Goal: Task Accomplishment & Management: Manage account settings

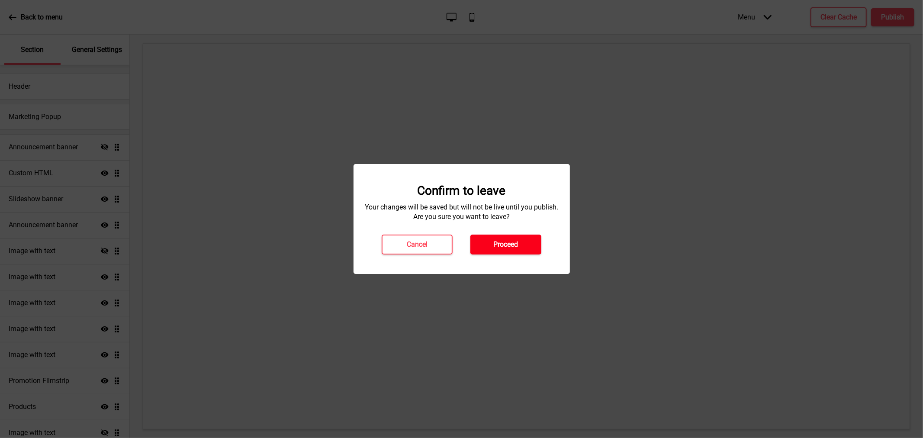
click at [493, 244] on button "Proceed" at bounding box center [506, 245] width 71 height 20
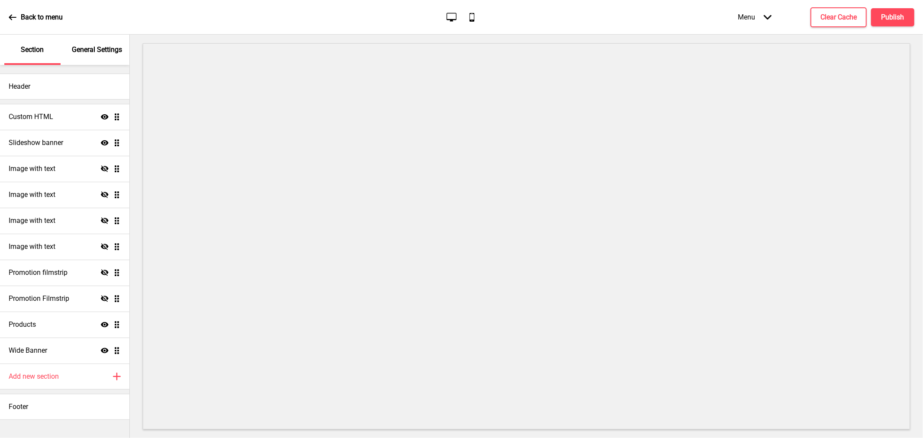
click at [24, 16] on p "Back to menu" at bounding box center [42, 18] width 42 height 10
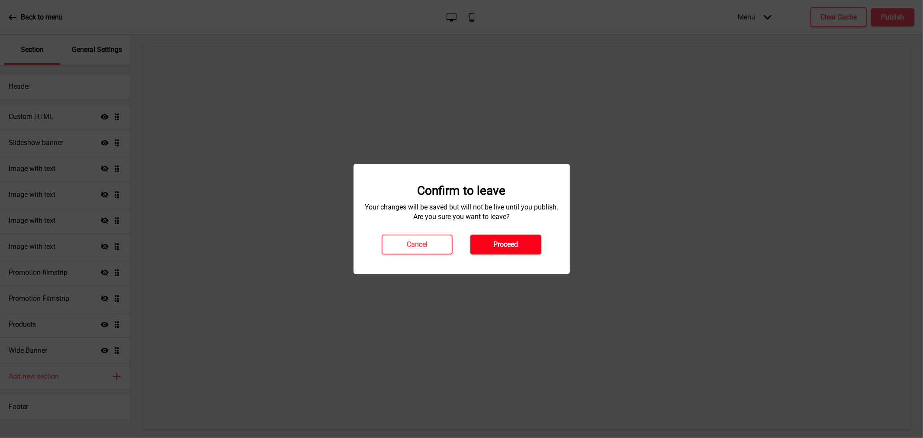
click at [493, 249] on button "Proceed" at bounding box center [506, 245] width 71 height 20
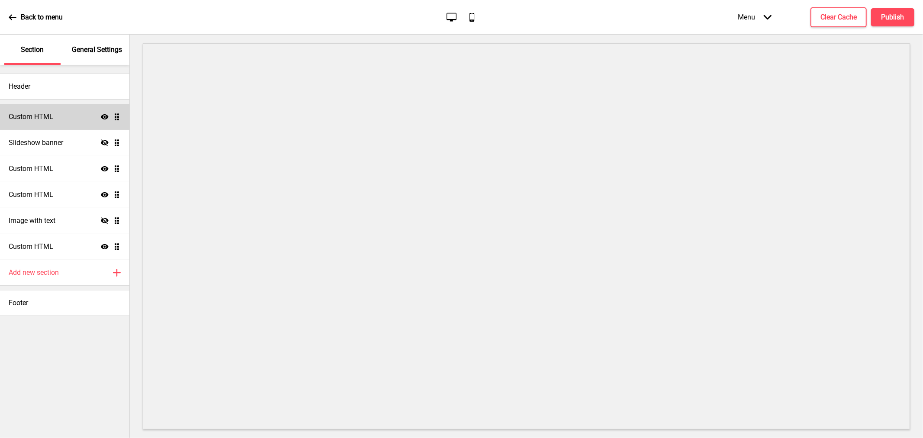
click at [41, 110] on div "Custom HTML Show Drag" at bounding box center [64, 117] width 129 height 26
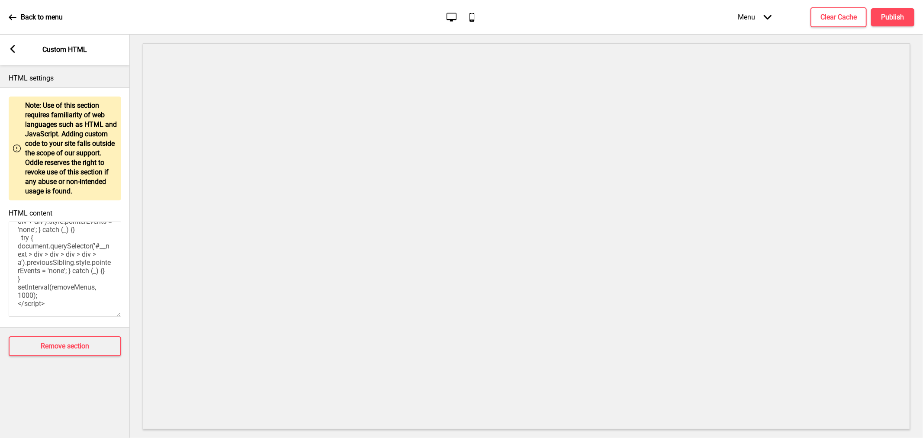
scroll to position [192, 0]
click at [19, 52] on div "Arrow left Custom HTML" at bounding box center [65, 50] width 130 height 30
click at [9, 50] on icon "Arrow left" at bounding box center [13, 49] width 8 height 8
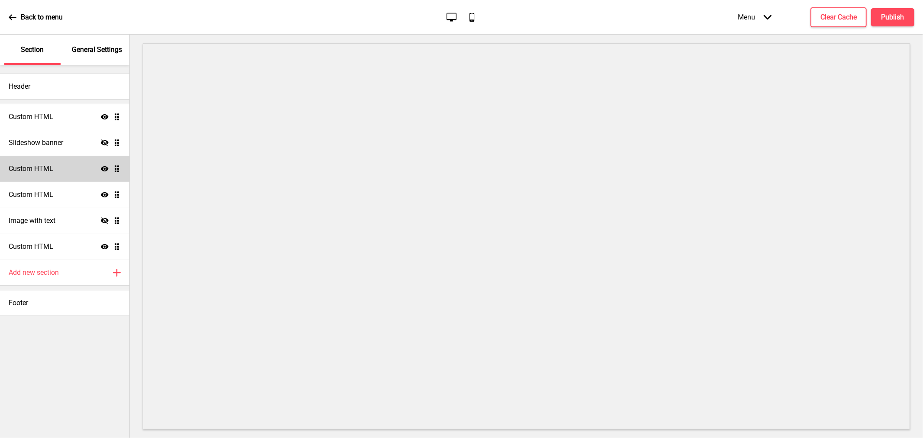
click at [68, 166] on div "Custom HTML Show Drag" at bounding box center [64, 169] width 129 height 26
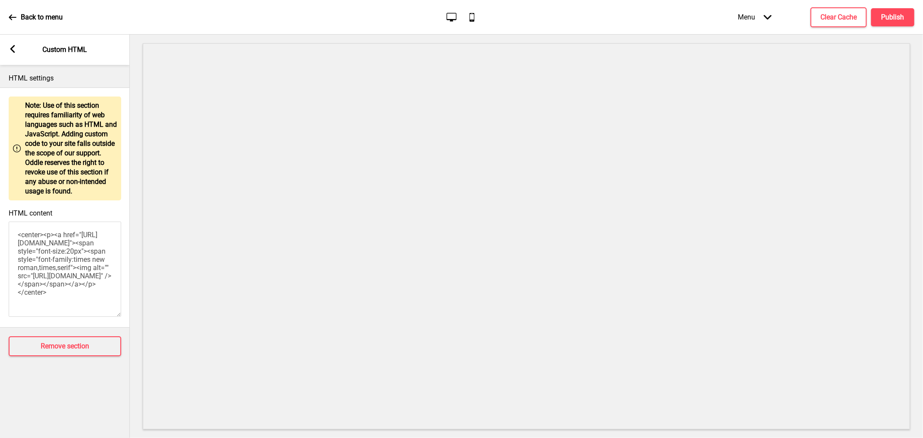
scroll to position [77, 0]
drag, startPoint x: 35, startPoint y: 249, endPoint x: 59, endPoint y: 285, distance: 43.3
click at [59, 285] on textarea "<center><p><a href="https://intercontinentalsingaporefestivegoodies.oddle.me/en…" at bounding box center [65, 269] width 113 height 95
paste textarea "10/oddle-big-image-latest"
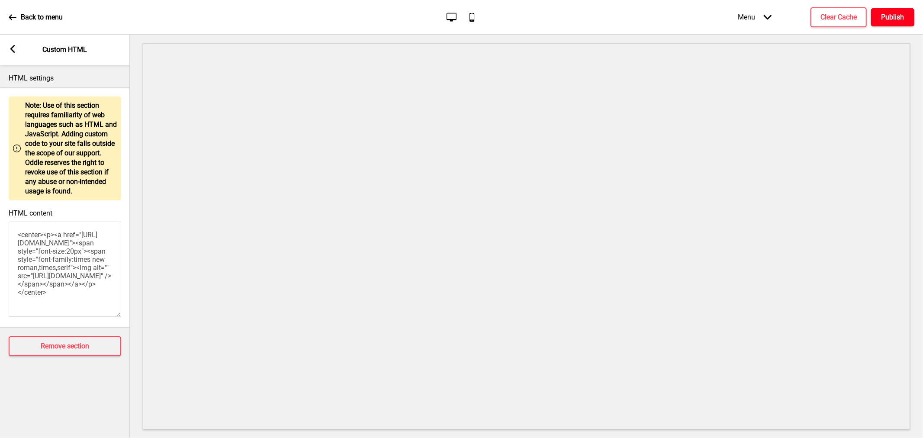
type textarea "<center><p><a href="https://intercontinentalsingaporefestivegoodies.oddle.me/en…"
click at [891, 16] on h4 "Publish" at bounding box center [893, 18] width 23 height 10
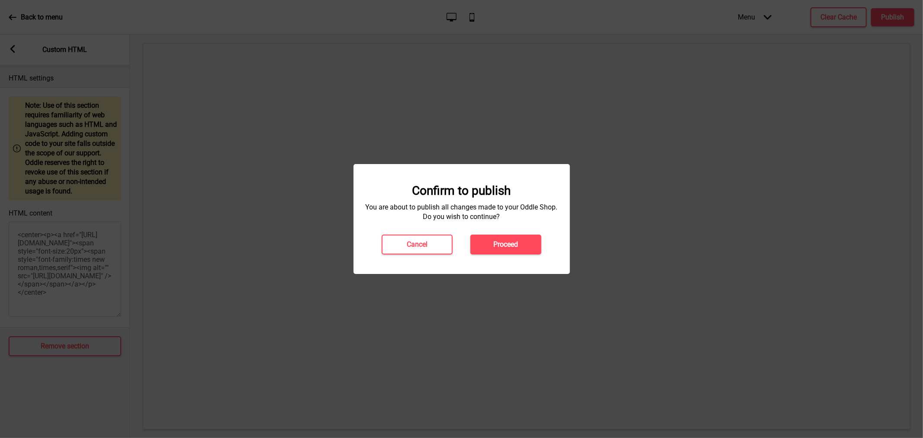
click at [496, 237] on button "Proceed" at bounding box center [506, 245] width 71 height 20
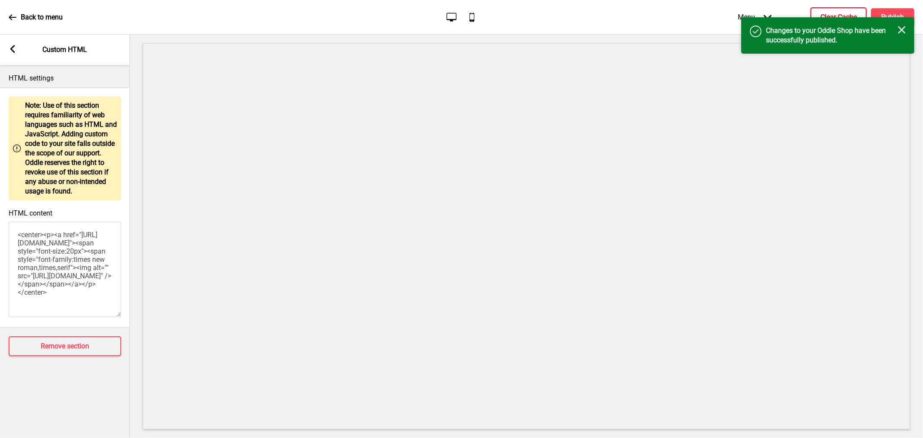
click at [830, 10] on button "Clear Cache" at bounding box center [839, 17] width 56 height 20
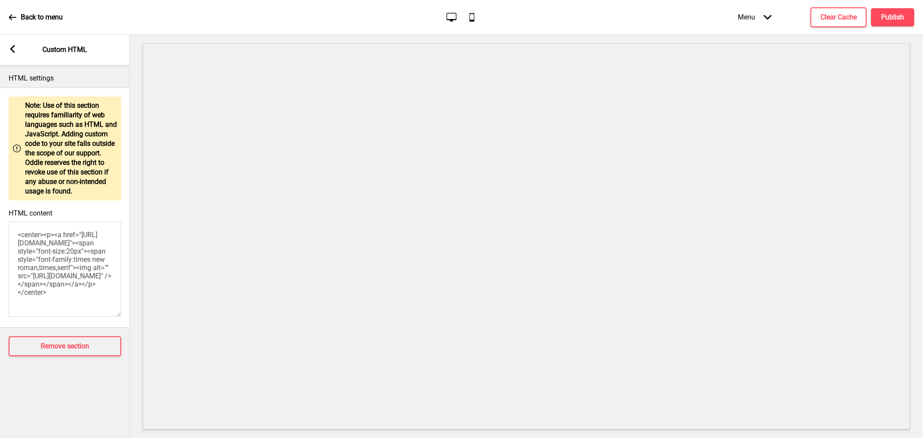
click at [10, 45] on icon "Arrow left" at bounding box center [13, 49] width 8 height 8
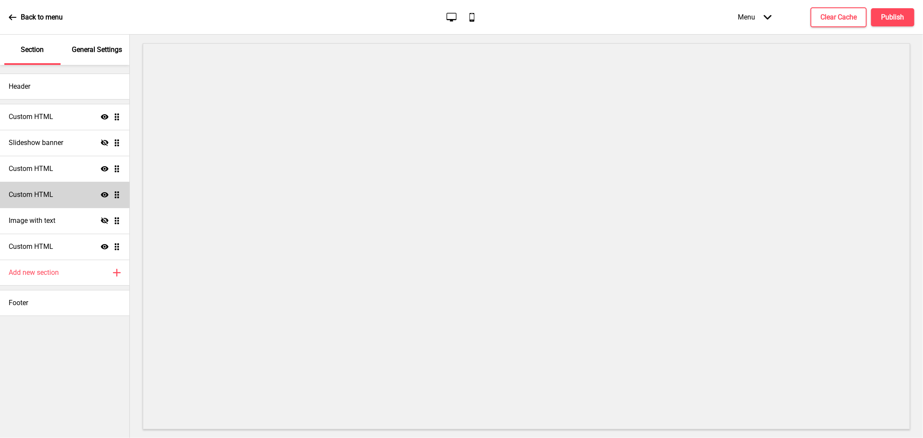
click at [57, 200] on div "Custom HTML Show Drag" at bounding box center [64, 195] width 129 height 26
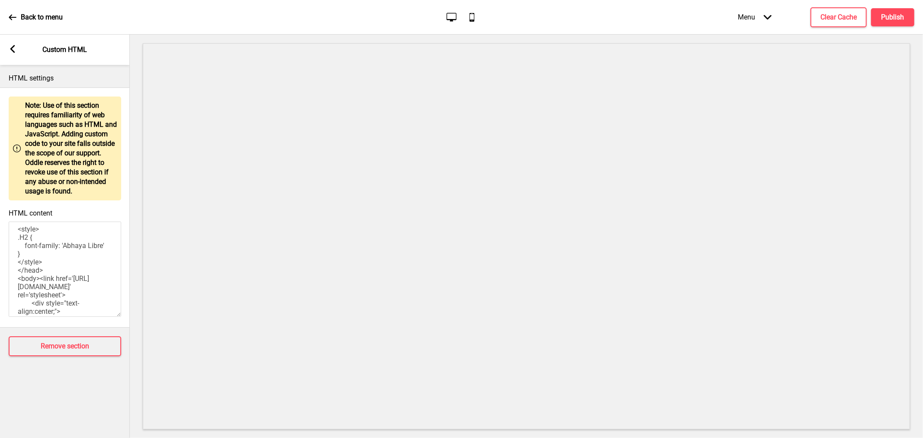
scroll to position [0, 0]
click at [14, 52] on icon at bounding box center [12, 49] width 5 height 8
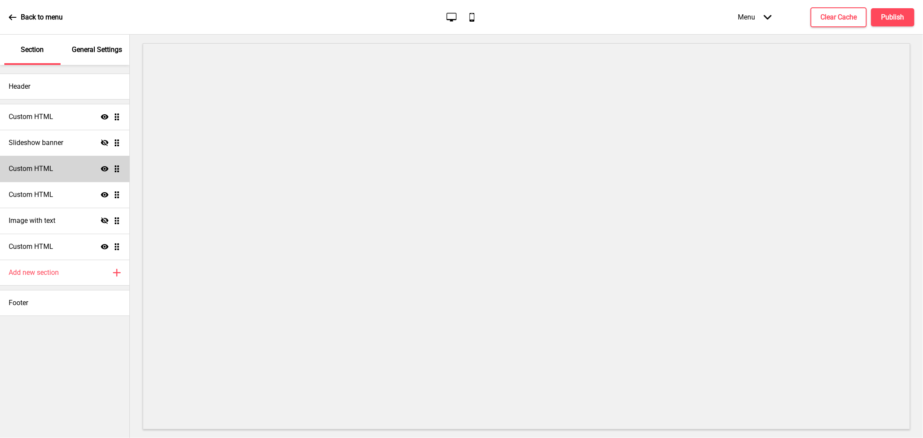
click at [50, 167] on h4 "Custom HTML" at bounding box center [31, 169] width 45 height 10
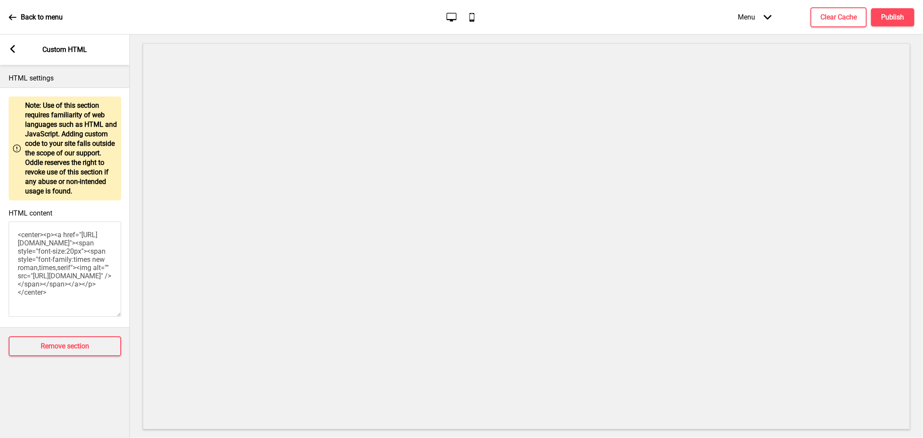
click at [10, 49] on icon at bounding box center [12, 49] width 5 height 8
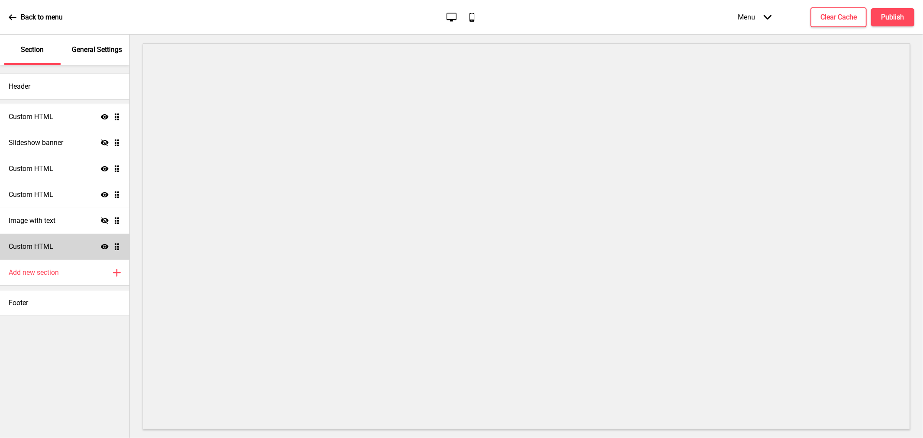
click at [107, 244] on icon "Show" at bounding box center [105, 247] width 8 height 8
click at [107, 244] on icon "Hide" at bounding box center [105, 247] width 8 height 8
click at [53, 248] on div "Custom HTML Show Drag" at bounding box center [64, 247] width 129 height 26
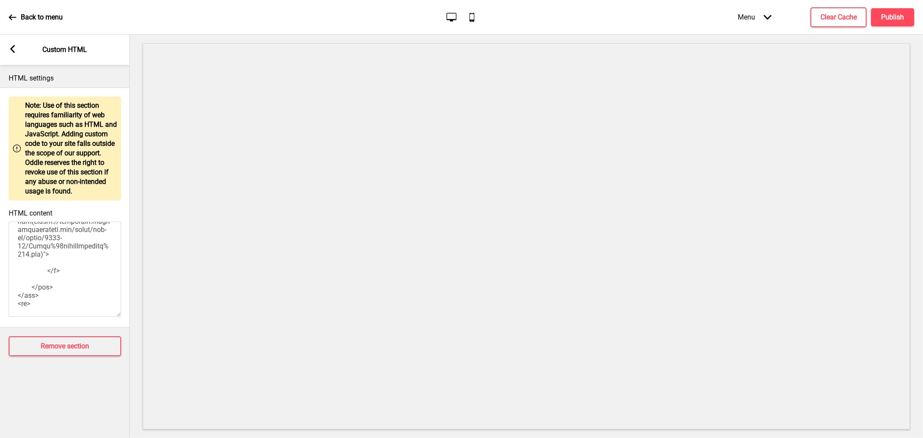
scroll to position [1106, 0]
drag, startPoint x: 29, startPoint y: 247, endPoint x: 48, endPoint y: 287, distance: 44.7
click at [48, 287] on textarea "HTML content" at bounding box center [65, 269] width 113 height 95
paste textarea "10/Artboard%203.pn"
type textarea "<style> .__container { max-width: 1200px; margin: 0 auto; text-align: center; }…"
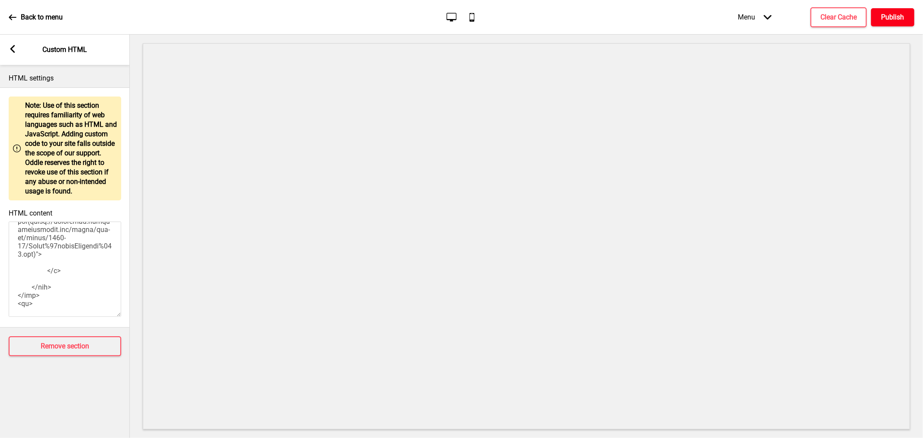
click at [884, 18] on h4 "Publish" at bounding box center [893, 18] width 23 height 10
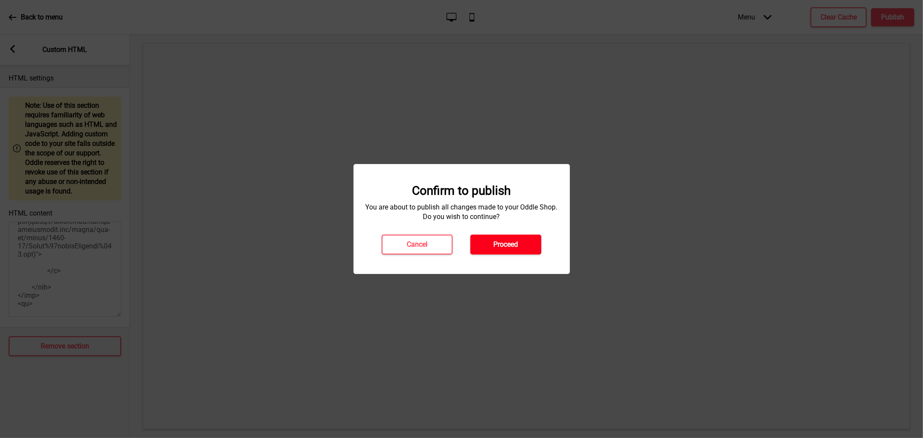
click at [486, 236] on button "Proceed" at bounding box center [506, 245] width 71 height 20
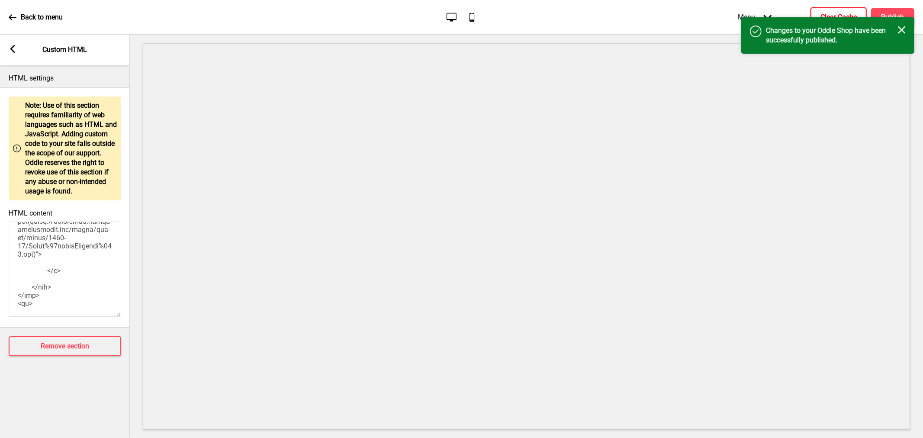
click at [830, 16] on h4 "Clear Cache" at bounding box center [839, 18] width 36 height 10
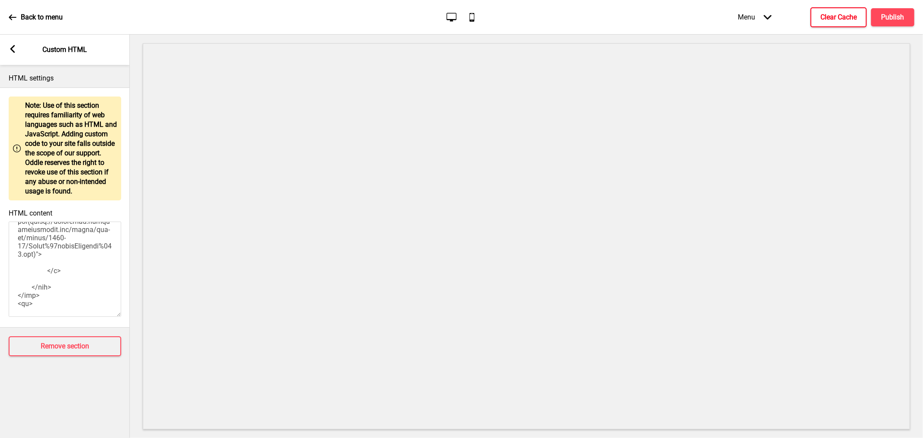
click at [11, 45] on rect at bounding box center [13, 49] width 8 height 8
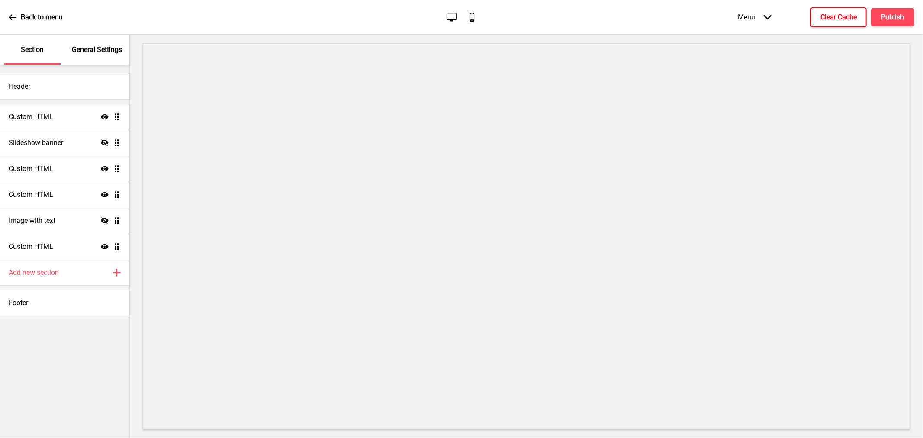
click at [36, 13] on p "Back to menu" at bounding box center [42, 18] width 42 height 10
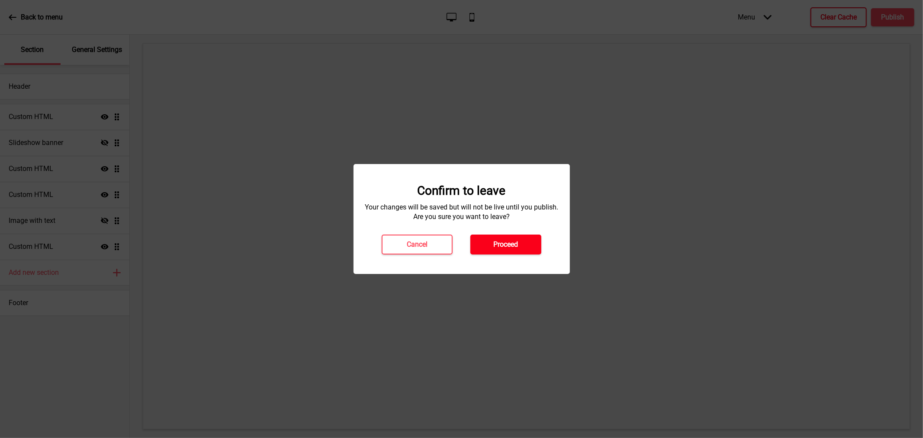
click at [471, 235] on button "Proceed" at bounding box center [506, 245] width 71 height 20
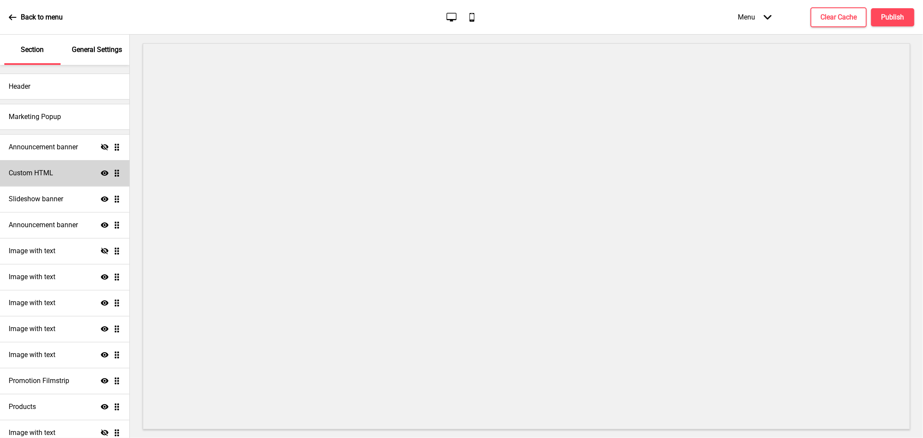
click at [101, 171] on icon at bounding box center [105, 173] width 8 height 5
click at [101, 171] on icon at bounding box center [105, 173] width 8 height 6
click at [54, 203] on h4 "Slideshow banner" at bounding box center [36, 199] width 55 height 10
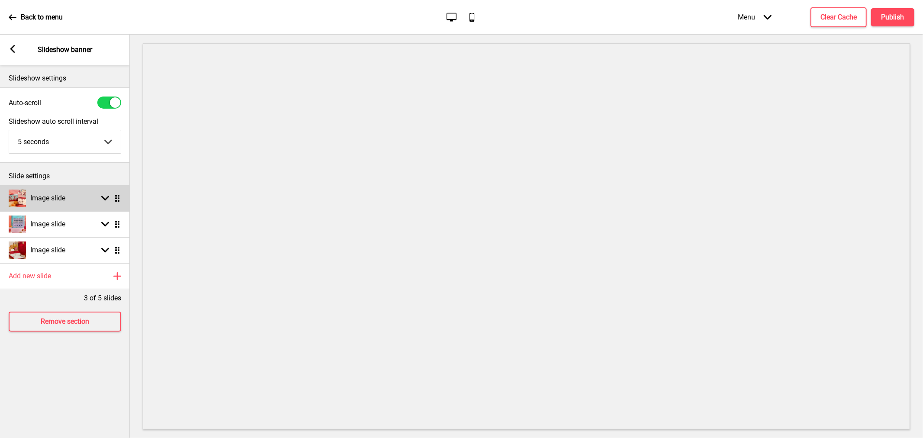
click at [92, 201] on div "Image slide Arrow down Drag" at bounding box center [65, 198] width 130 height 26
select select "right"
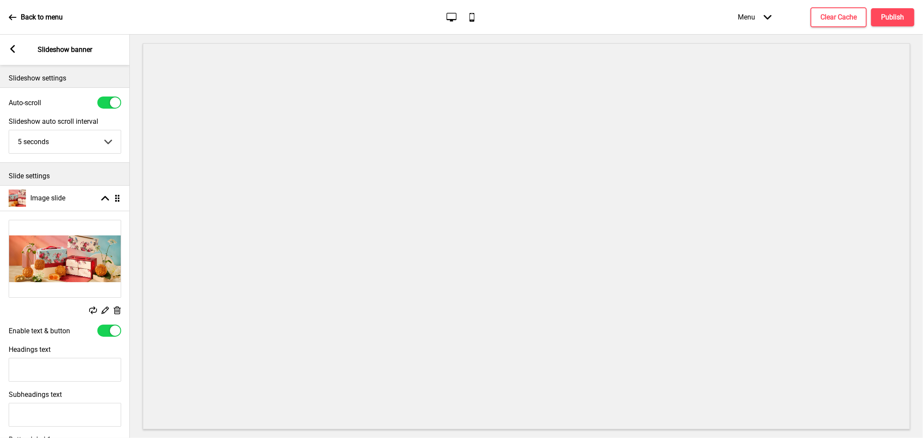
click at [117, 312] on icon at bounding box center [117, 310] width 7 height 8
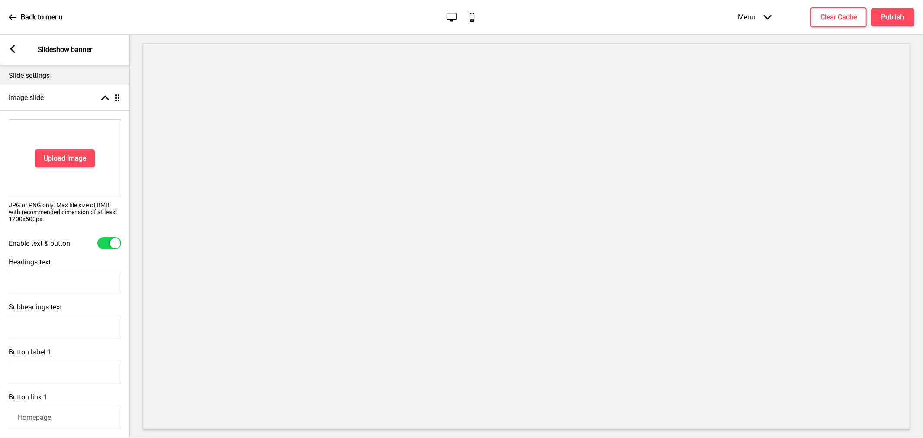
scroll to position [96, 0]
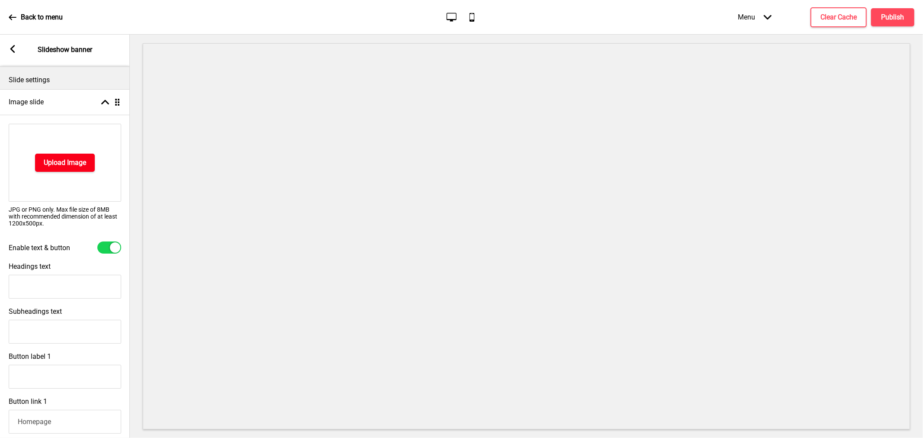
click at [61, 166] on h4 "Upload Image" at bounding box center [65, 163] width 42 height 10
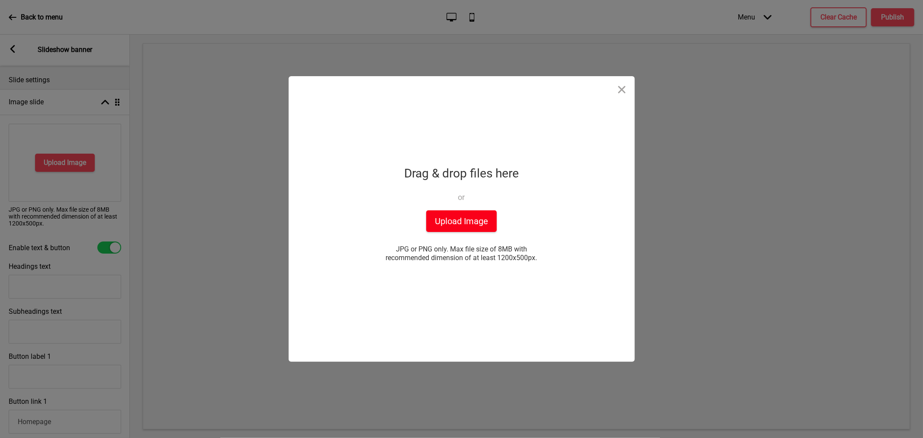
click at [439, 219] on button "Upload Image" at bounding box center [461, 221] width 71 height 22
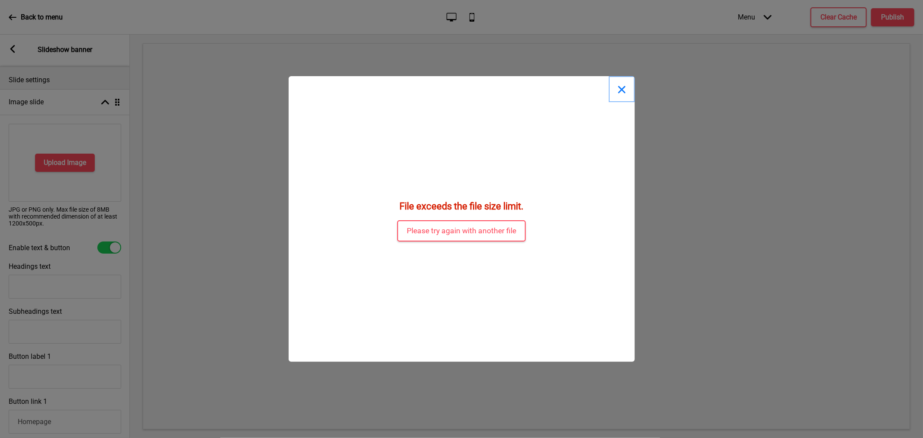
click at [626, 87] on button "Close" at bounding box center [622, 89] width 26 height 26
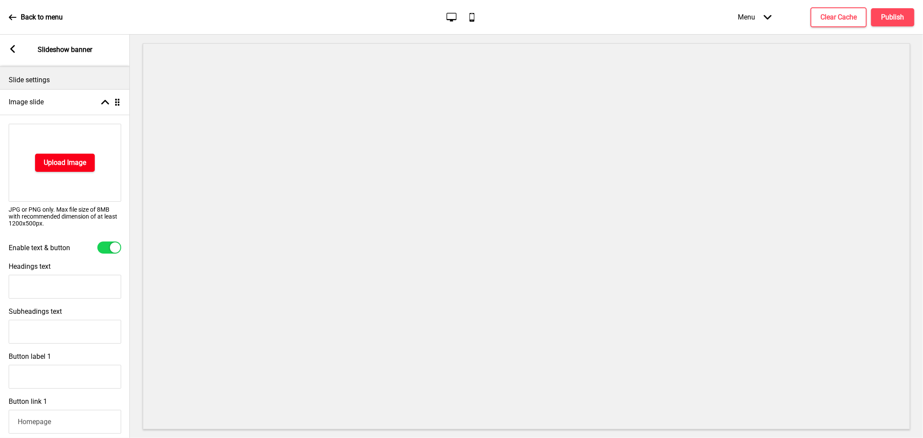
click at [53, 164] on h4 "Upload Image" at bounding box center [65, 163] width 42 height 10
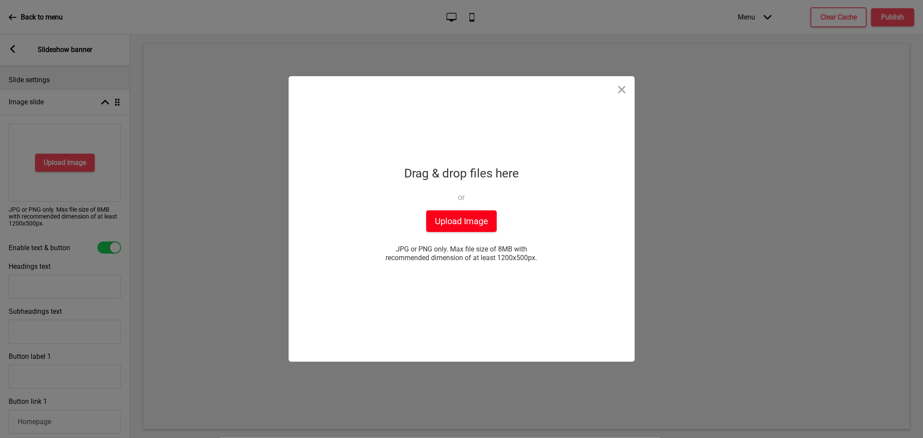
click at [447, 222] on button "Upload Image" at bounding box center [461, 221] width 71 height 22
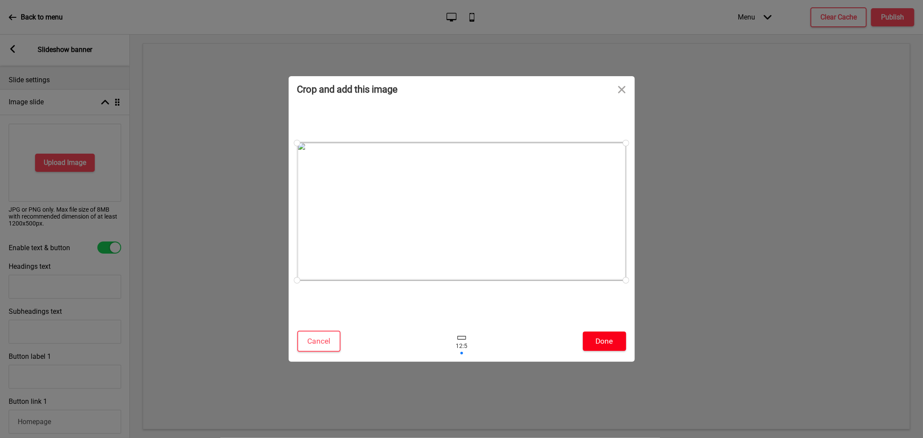
click at [615, 344] on button "Done" at bounding box center [604, 341] width 43 height 19
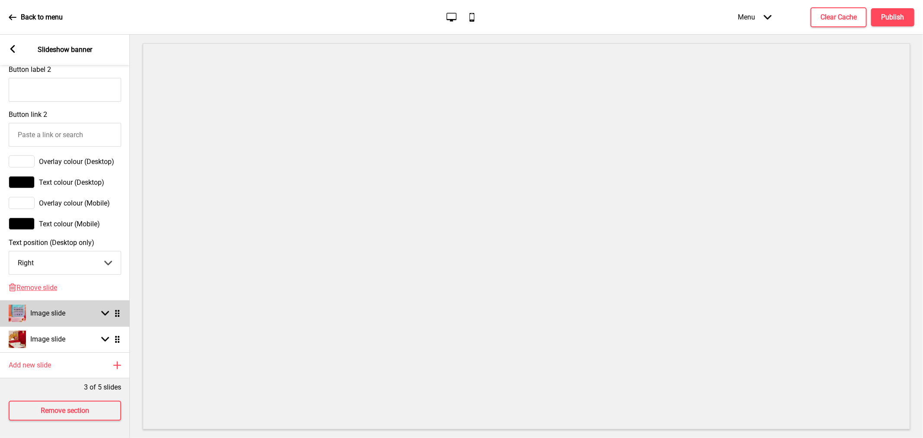
click at [102, 302] on div "Image slide Arrow down Drag" at bounding box center [65, 313] width 130 height 26
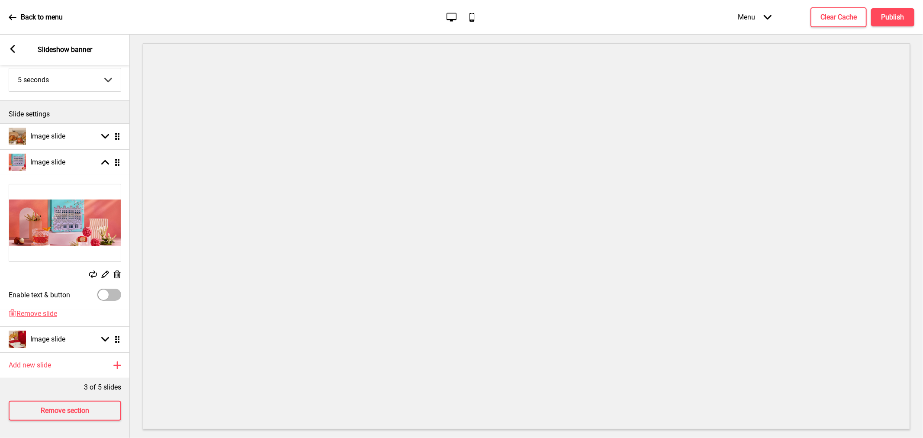
scroll to position [69, 0]
click at [116, 270] on rect at bounding box center [117, 274] width 9 height 9
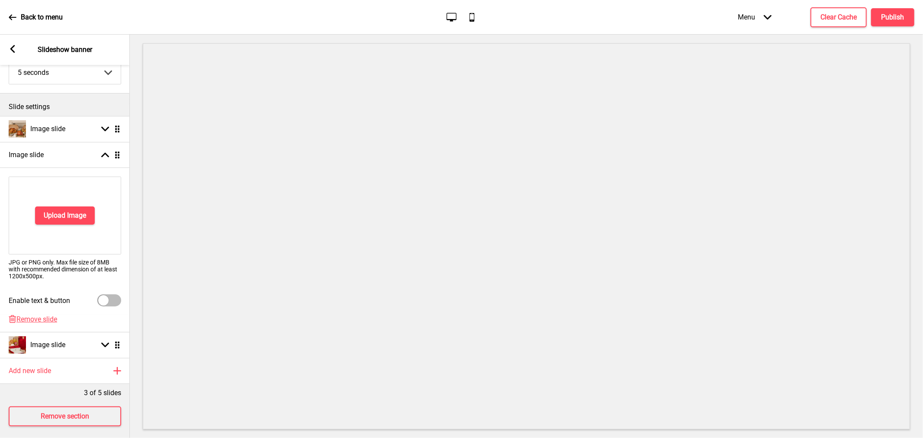
scroll to position [82, 0]
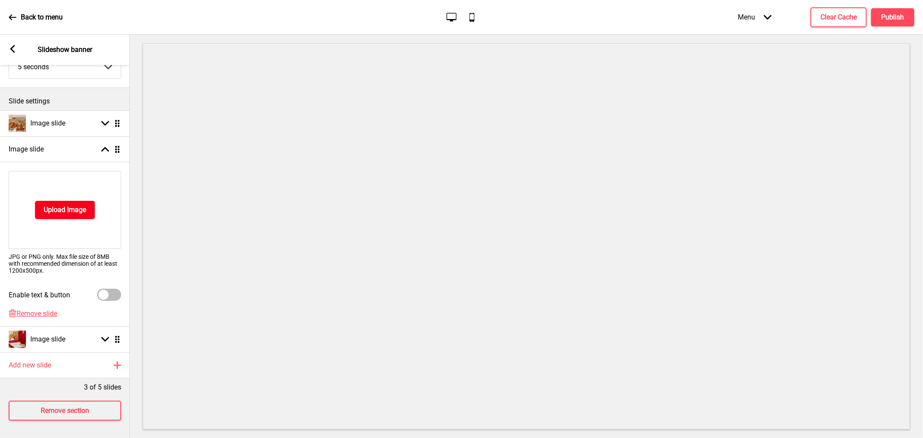
click at [75, 206] on h4 "Upload Image" at bounding box center [65, 210] width 42 height 10
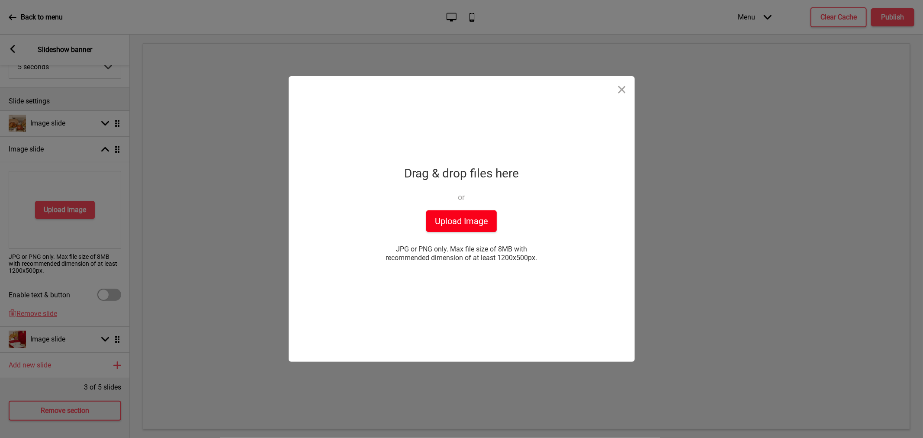
click at [467, 221] on button "Upload Image" at bounding box center [461, 221] width 71 height 22
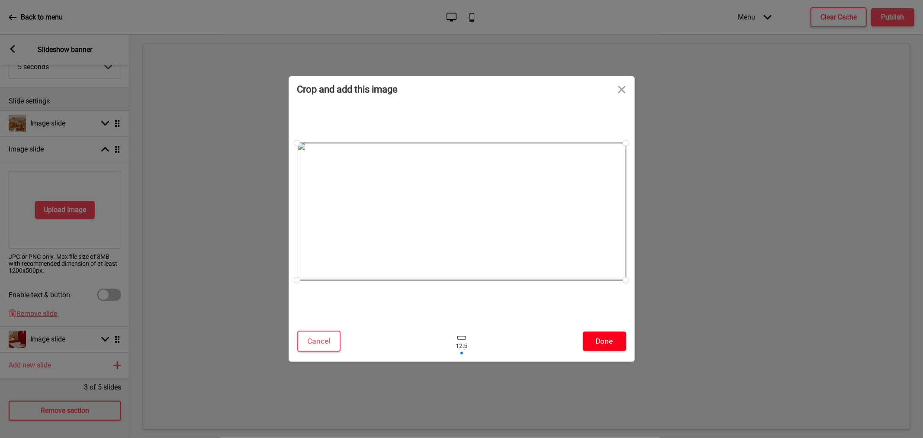
click at [602, 343] on button "Done" at bounding box center [604, 341] width 43 height 19
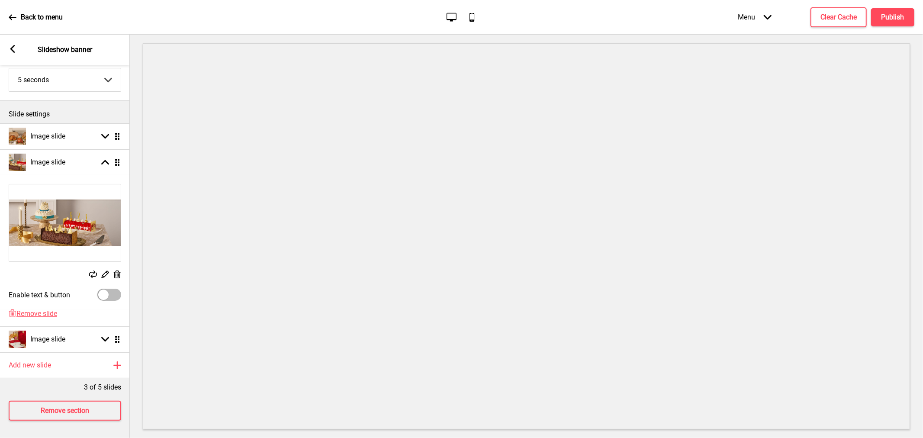
scroll to position [69, 0]
click at [106, 338] on div "Image slide Arrow down Drag" at bounding box center [65, 339] width 130 height 26
select select "right"
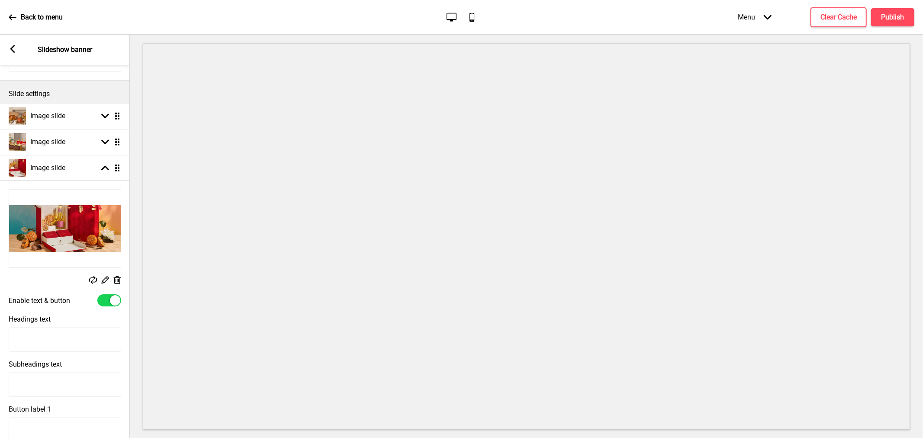
click at [117, 278] on icon at bounding box center [117, 280] width 7 height 8
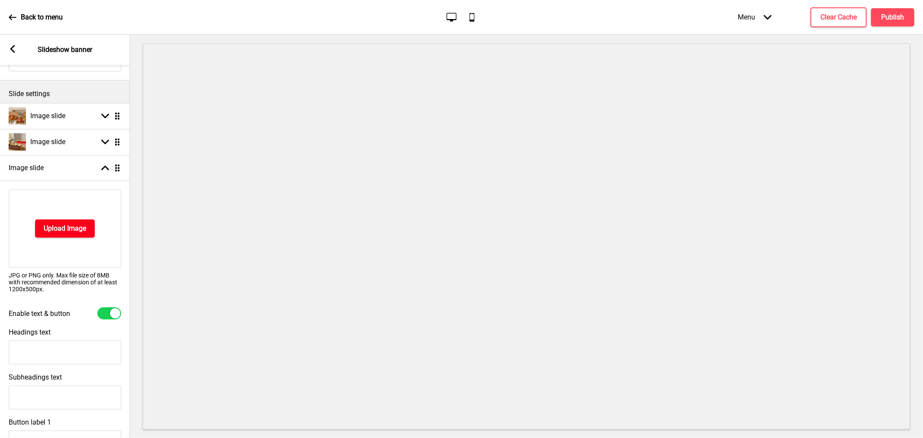
click at [75, 226] on h4 "Upload Image" at bounding box center [65, 229] width 42 height 10
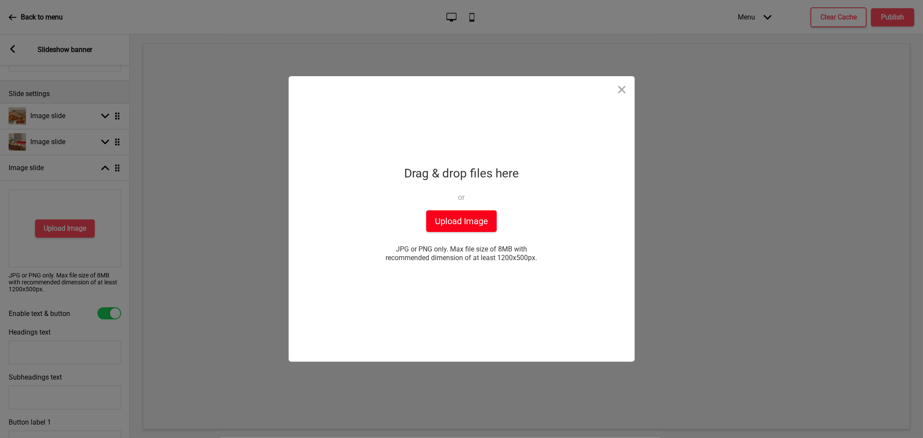
click at [464, 226] on button "Upload Image" at bounding box center [461, 221] width 71 height 22
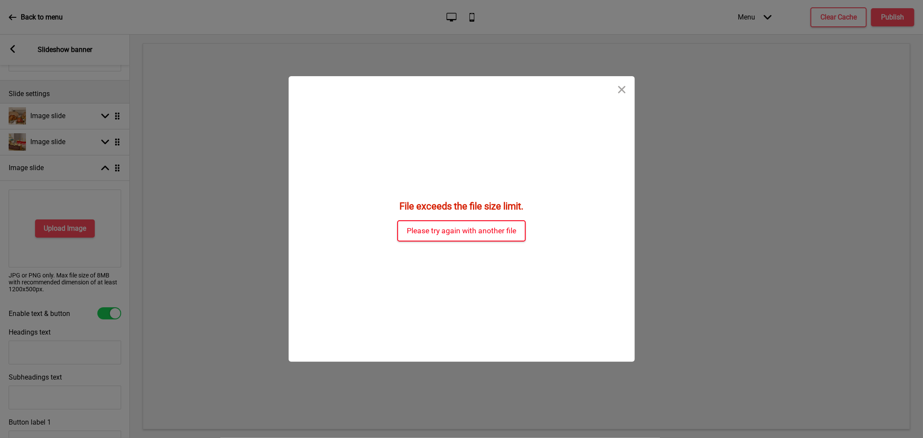
click at [436, 234] on button "Please try again with another file" at bounding box center [461, 230] width 129 height 21
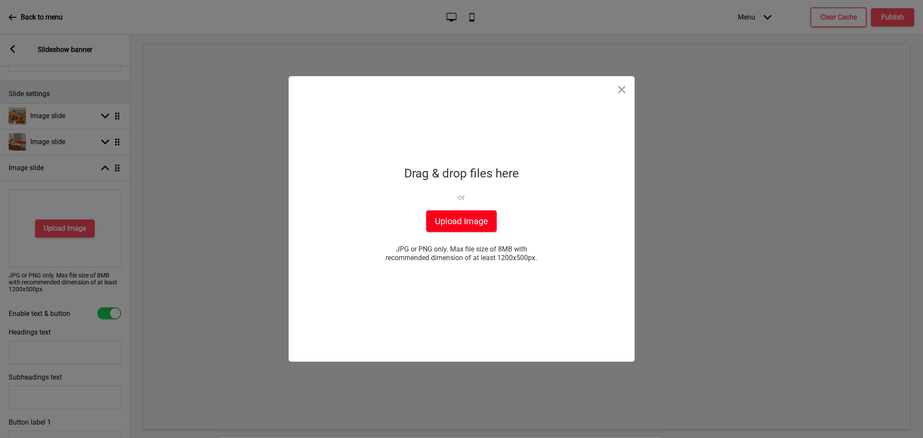
click at [439, 223] on button "Upload Image" at bounding box center [461, 221] width 71 height 22
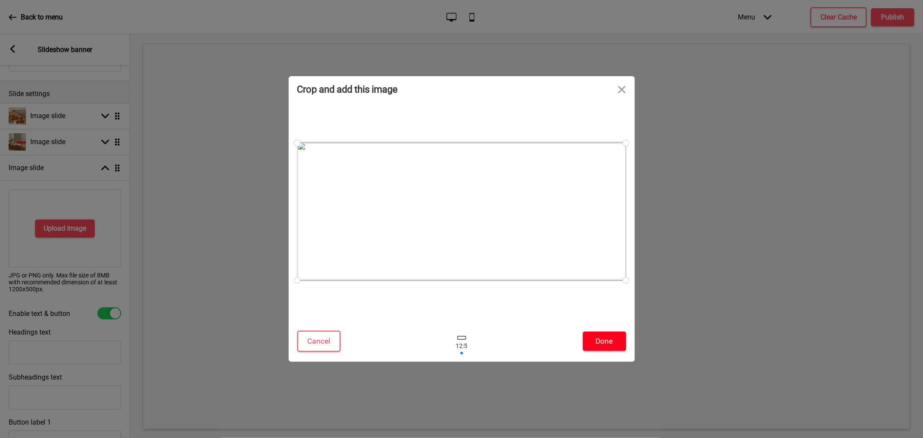
click at [616, 345] on button "Done" at bounding box center [604, 341] width 43 height 19
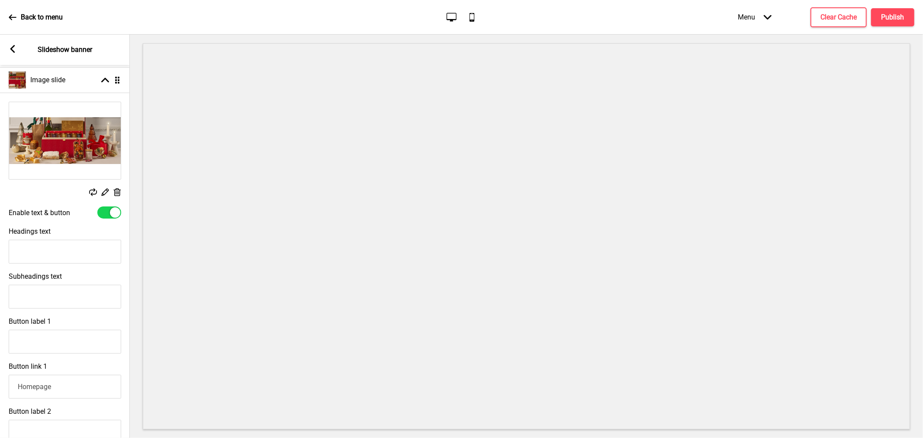
scroll to position [178, 0]
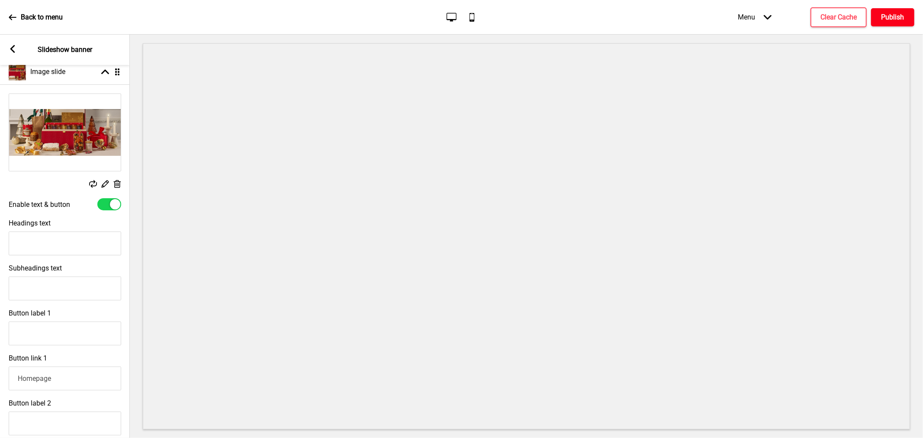
click at [880, 8] on button "Publish" at bounding box center [892, 17] width 43 height 18
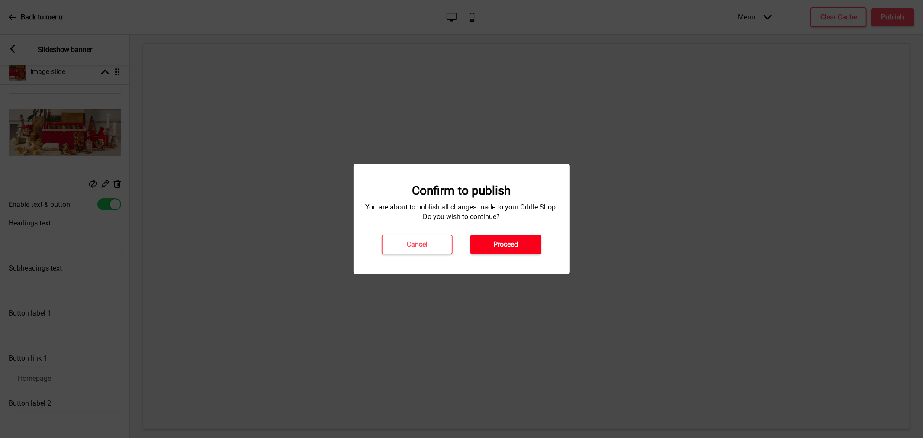
click at [494, 253] on button "Proceed" at bounding box center [506, 245] width 71 height 20
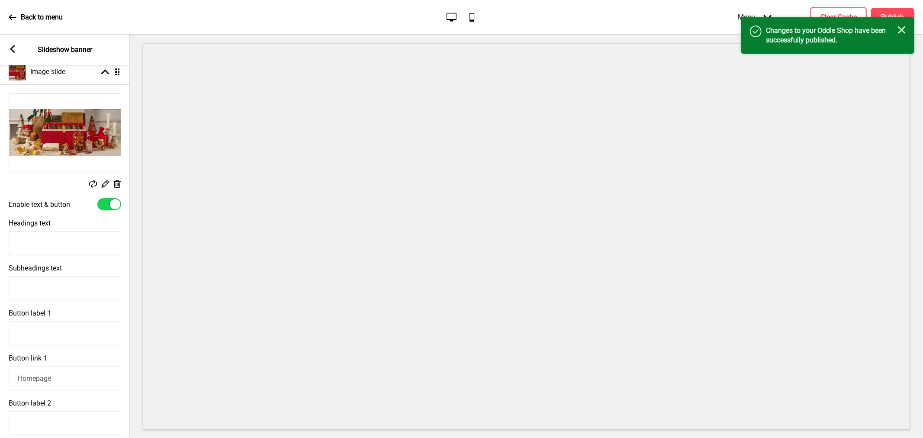
click at [15, 49] on rect at bounding box center [13, 49] width 8 height 8
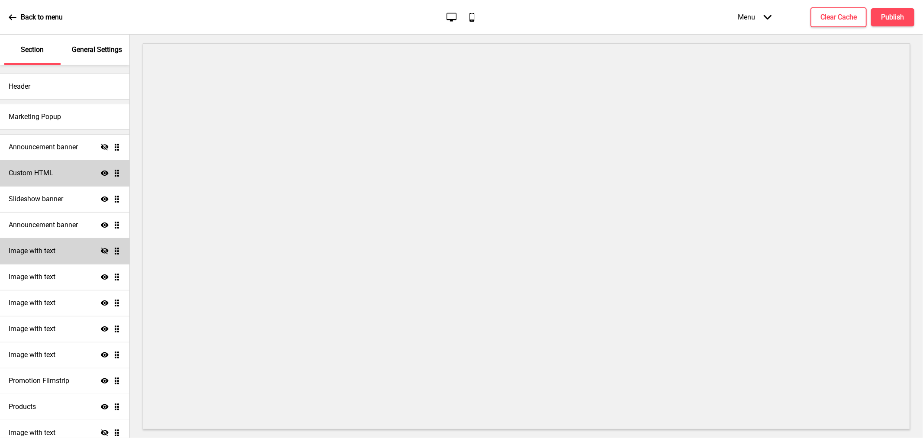
click at [101, 248] on div "Hide Drag" at bounding box center [111, 251] width 20 height 8
select select "center"
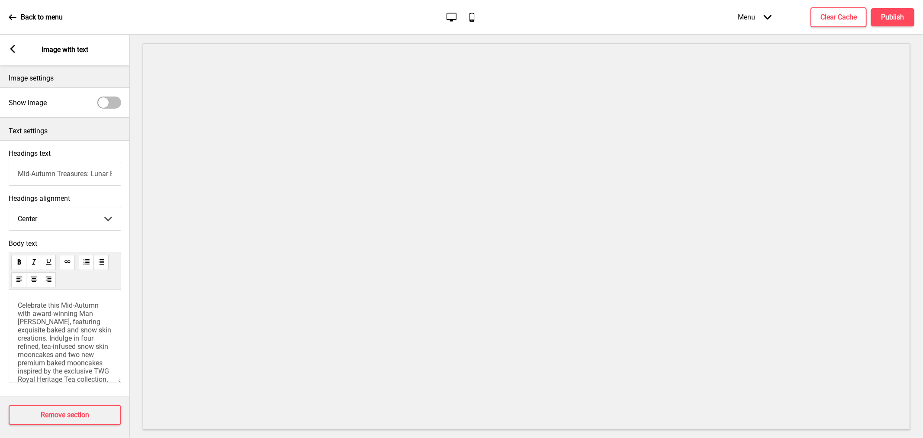
click at [7, 45] on div "Arrow left Image with text" at bounding box center [65, 50] width 130 height 30
click at [12, 52] on rect at bounding box center [13, 49] width 8 height 8
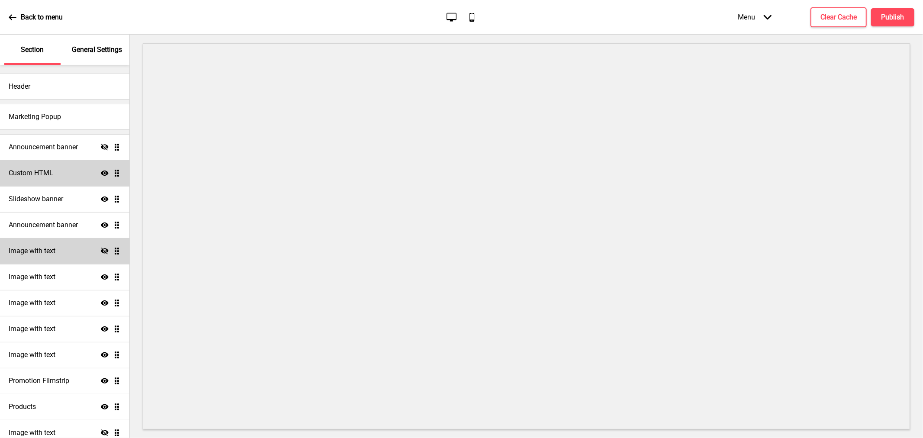
click at [101, 250] on icon "Hide" at bounding box center [105, 251] width 8 height 8
click at [101, 250] on icon at bounding box center [105, 250] width 8 height 5
click at [101, 224] on icon at bounding box center [105, 224] width 8 height 5
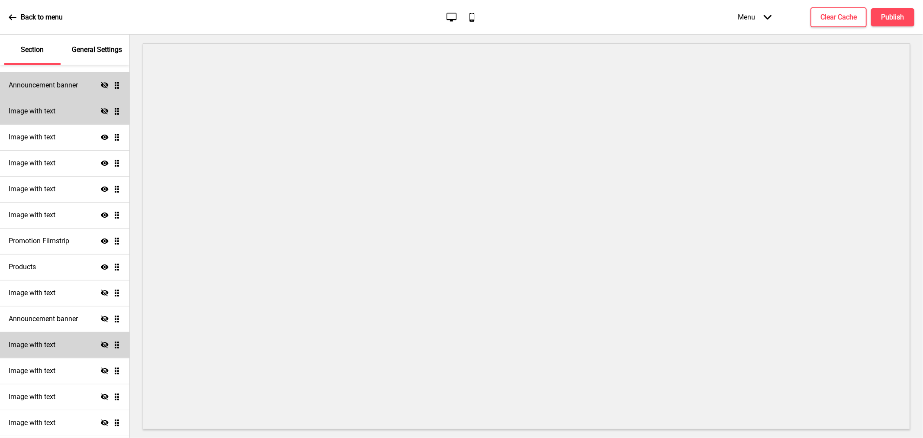
scroll to position [144, 0]
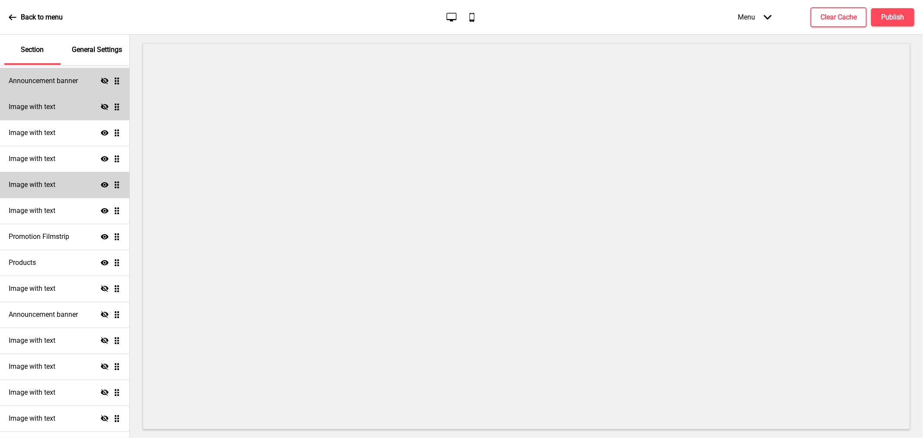
click at [101, 187] on icon at bounding box center [105, 184] width 8 height 5
click at [101, 160] on icon "Show" at bounding box center [105, 159] width 8 height 8
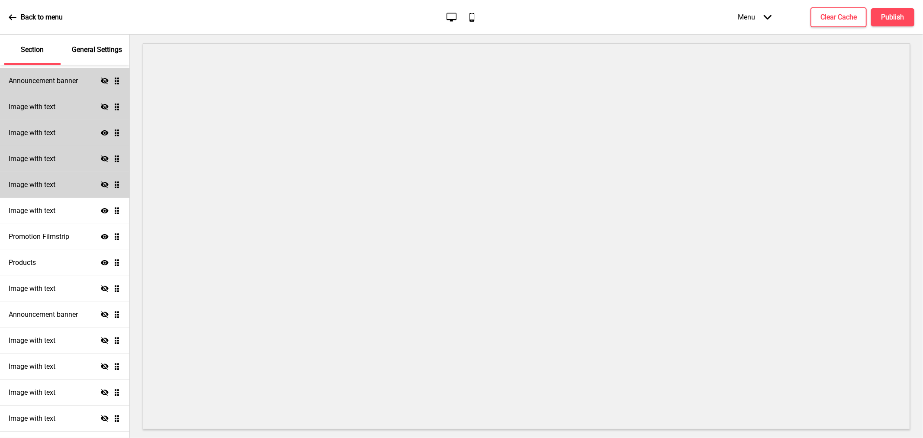
click at [101, 131] on icon at bounding box center [105, 132] width 8 height 5
click at [102, 207] on div "Show Drag" at bounding box center [111, 211] width 20 height 8
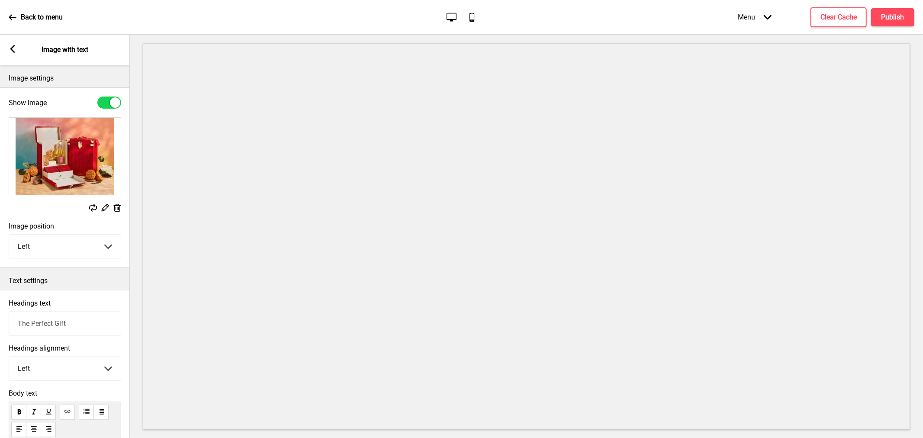
click at [16, 51] on rect at bounding box center [13, 49] width 8 height 8
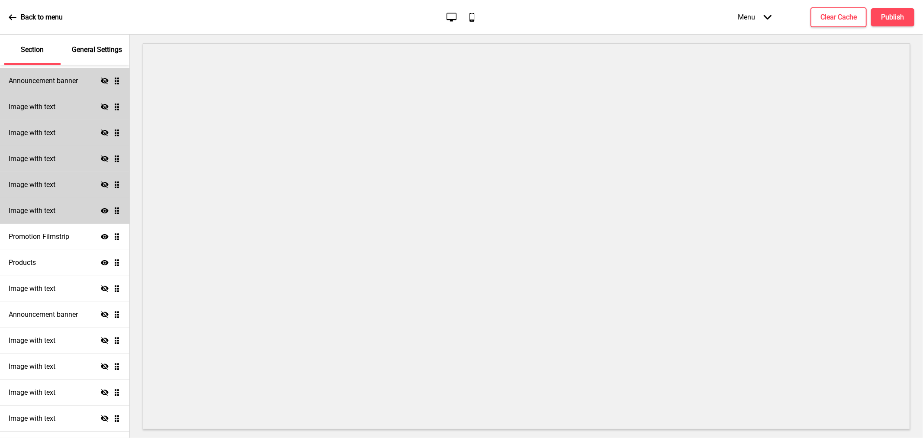
click at [101, 210] on icon at bounding box center [105, 210] width 8 height 5
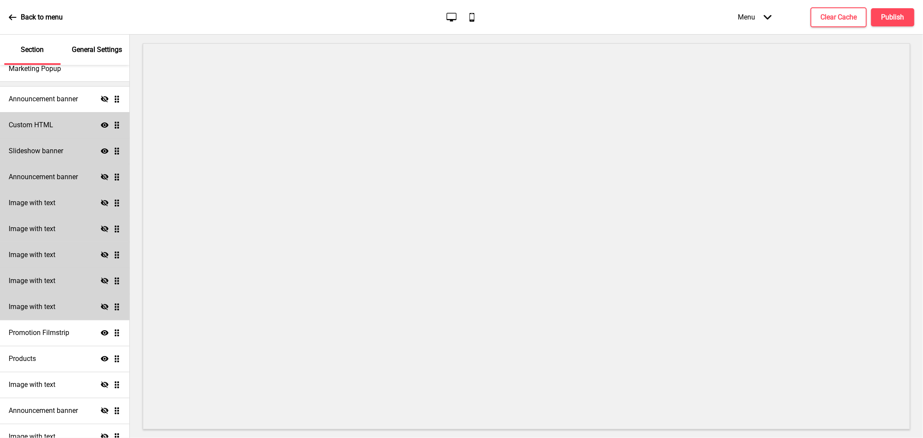
scroll to position [0, 0]
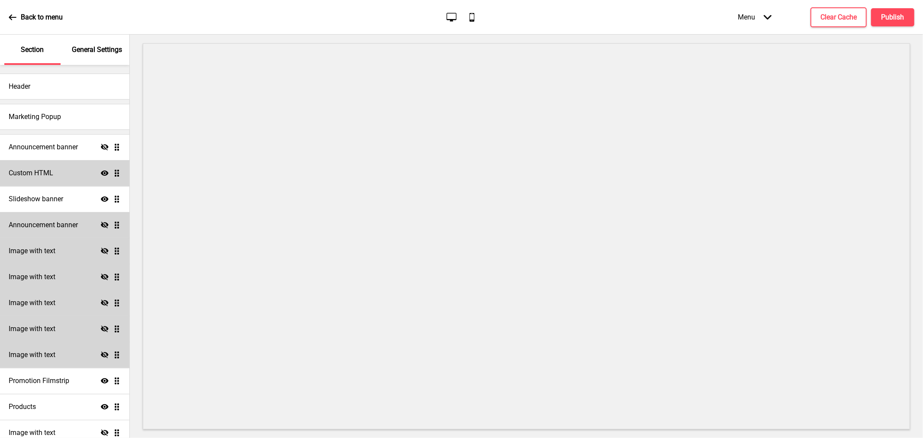
click at [29, 16] on p "Back to menu" at bounding box center [42, 18] width 42 height 10
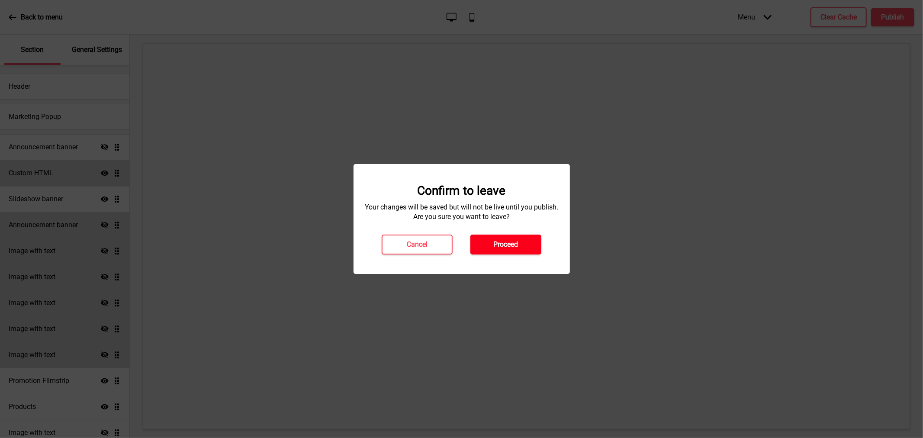
click at [495, 244] on h4 "Proceed" at bounding box center [506, 245] width 25 height 10
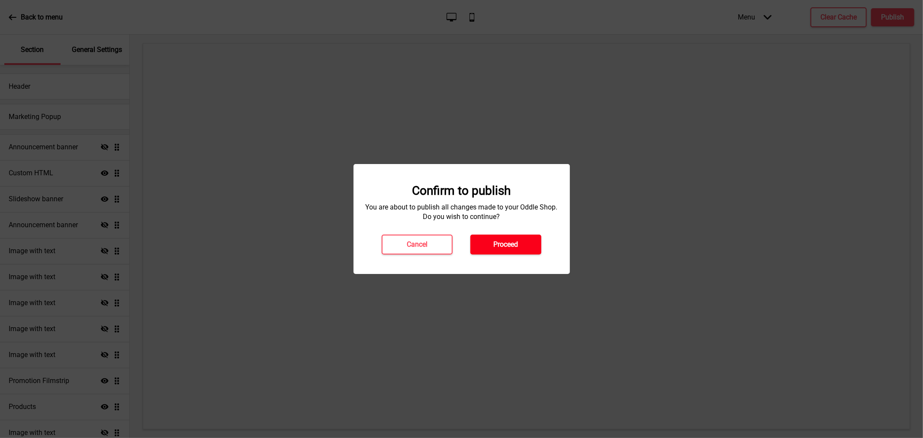
click at [518, 242] on h4 "Proceed" at bounding box center [506, 245] width 25 height 10
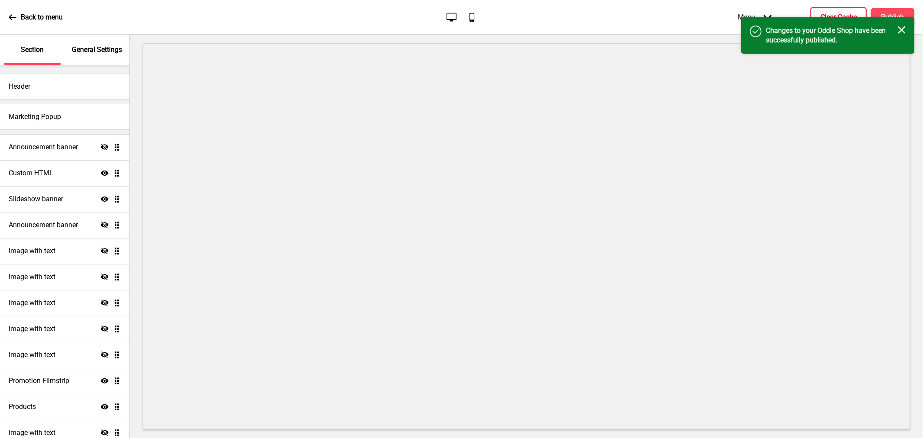
click at [826, 15] on h4 "Clear Cache" at bounding box center [839, 18] width 36 height 10
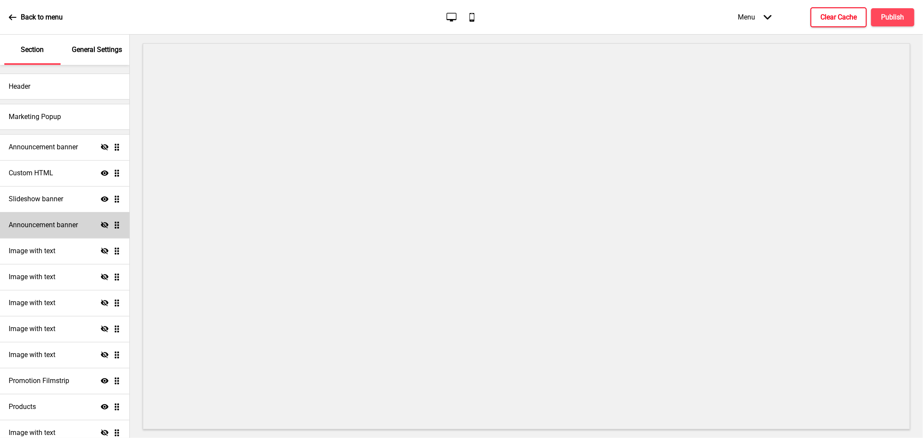
click at [103, 222] on div "Hide Drag" at bounding box center [111, 225] width 20 height 8
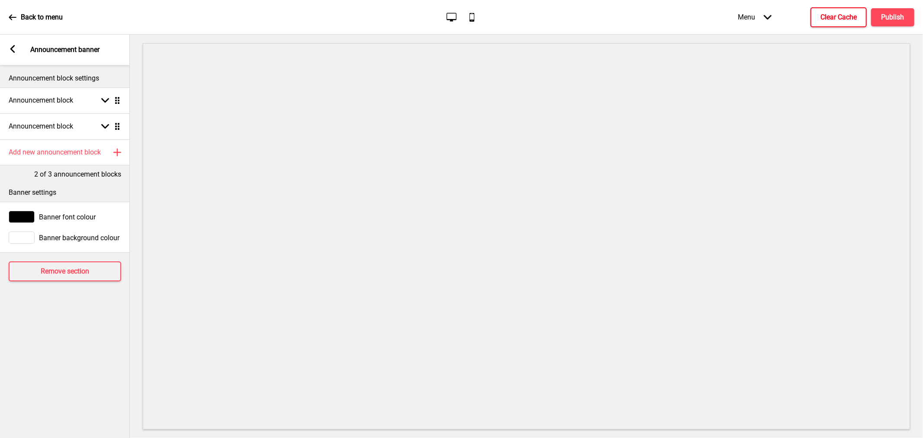
click at [12, 46] on rect at bounding box center [13, 49] width 8 height 8
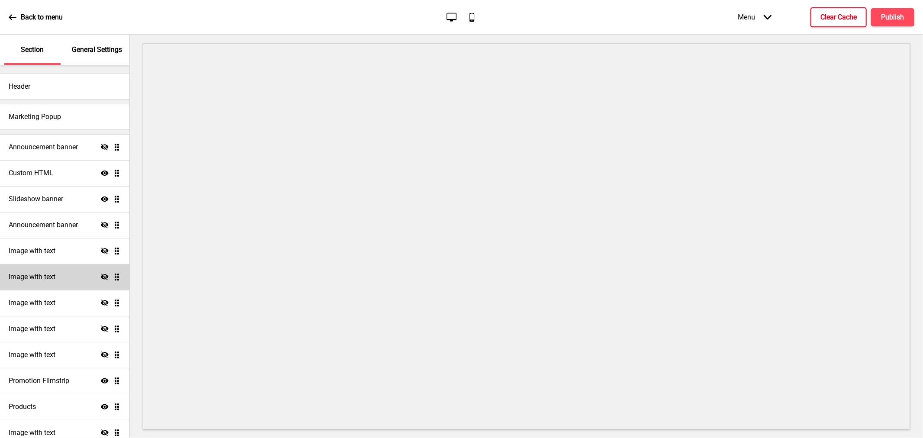
click at [99, 271] on div "Image with text Hide Drag" at bounding box center [64, 277] width 129 height 26
select select "right"
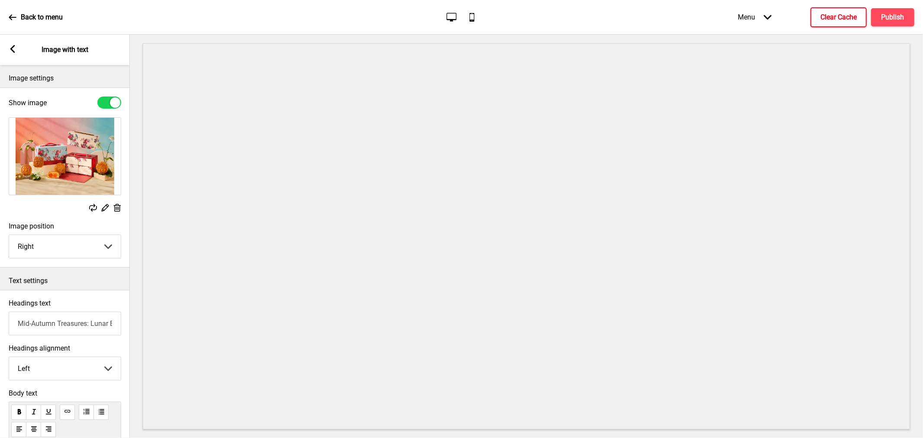
click at [14, 50] on rect at bounding box center [13, 49] width 8 height 8
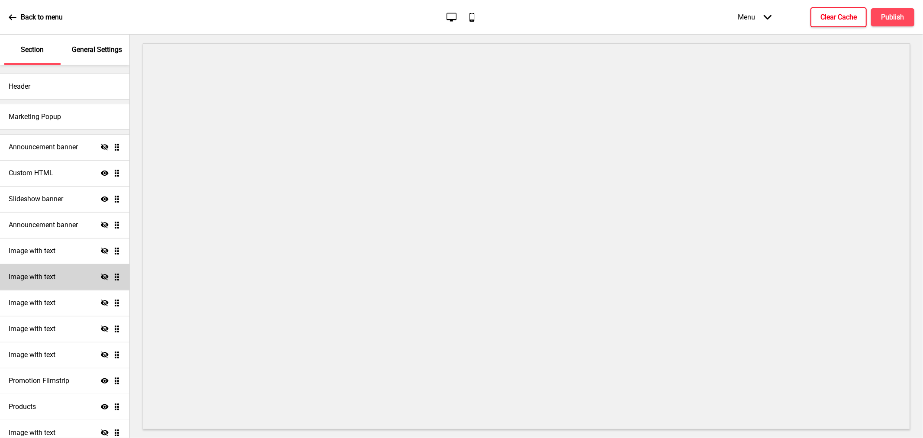
click at [101, 274] on icon "Hide" at bounding box center [105, 277] width 8 height 8
click at [101, 300] on icon "Hide" at bounding box center [105, 303] width 8 height 8
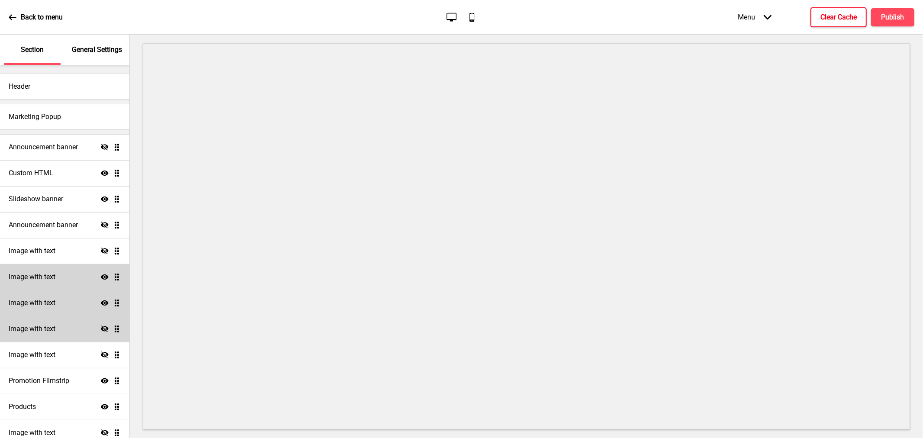
click at [101, 331] on icon "Hide" at bounding box center [105, 329] width 8 height 8
click at [101, 353] on icon at bounding box center [105, 354] width 8 height 6
click at [101, 273] on icon "Show" at bounding box center [105, 277] width 8 height 8
click at [101, 303] on icon at bounding box center [105, 302] width 8 height 5
click at [101, 303] on icon at bounding box center [105, 303] width 8 height 6
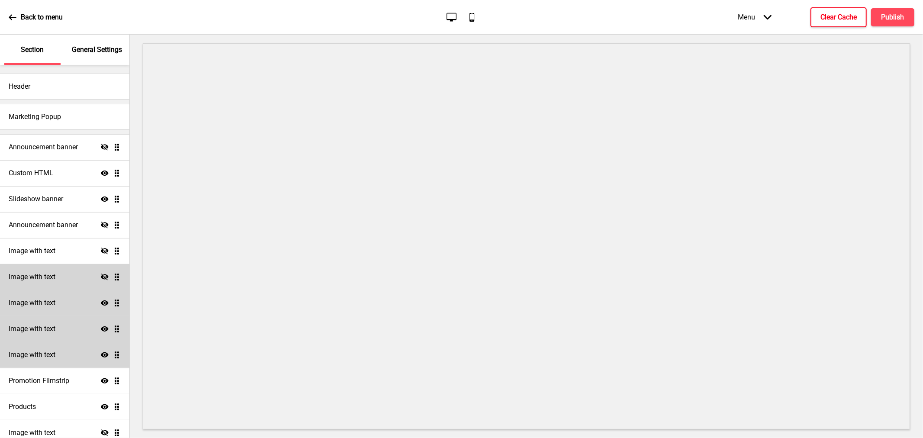
click at [101, 304] on icon at bounding box center [105, 302] width 8 height 5
click at [101, 327] on icon at bounding box center [105, 328] width 8 height 5
click at [101, 352] on icon "Show" at bounding box center [105, 355] width 8 height 8
click at [884, 18] on h4 "Publish" at bounding box center [893, 18] width 23 height 10
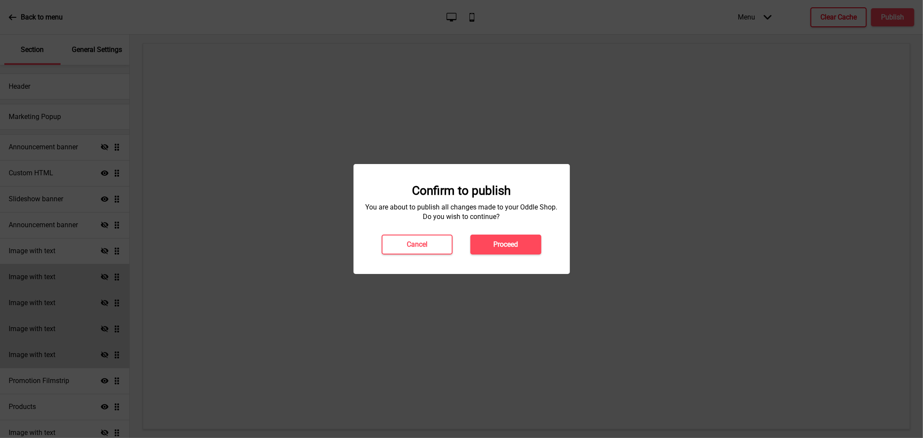
drag, startPoint x: 530, startPoint y: 226, endPoint x: 518, endPoint y: 243, distance: 20.5
click at [530, 227] on div "Confirm to publish You are about to publish all changes made to your Oddle Shop…" at bounding box center [461, 219] width 199 height 71
click at [517, 245] on h4 "Proceed" at bounding box center [506, 245] width 25 height 10
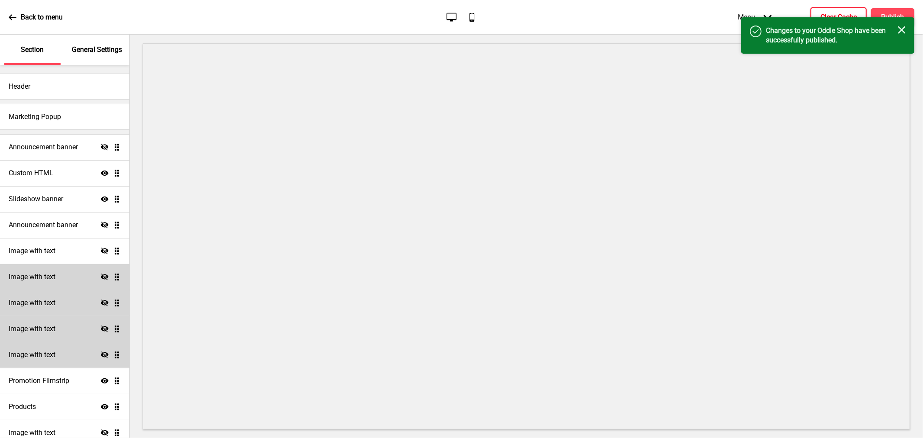
click at [830, 14] on h4 "Clear Cache" at bounding box center [839, 18] width 36 height 10
